Goal: Information Seeking & Learning: Check status

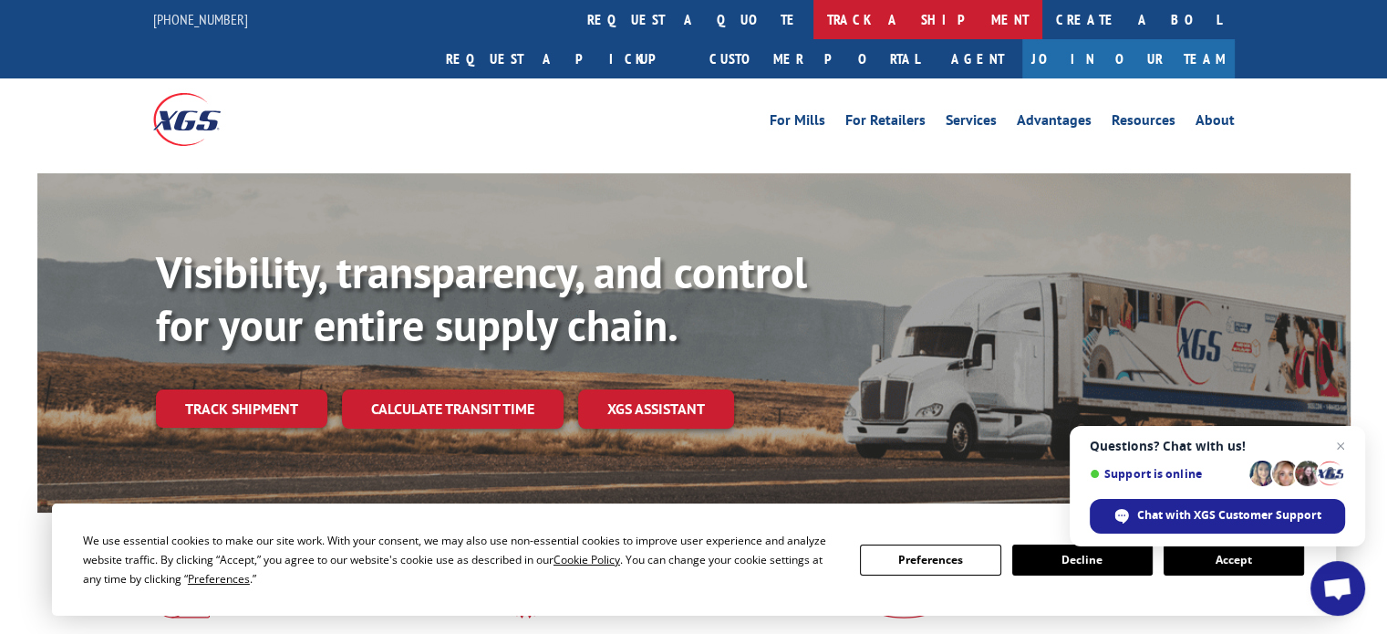
click at [813, 23] on link "track a shipment" at bounding box center [927, 19] width 229 height 39
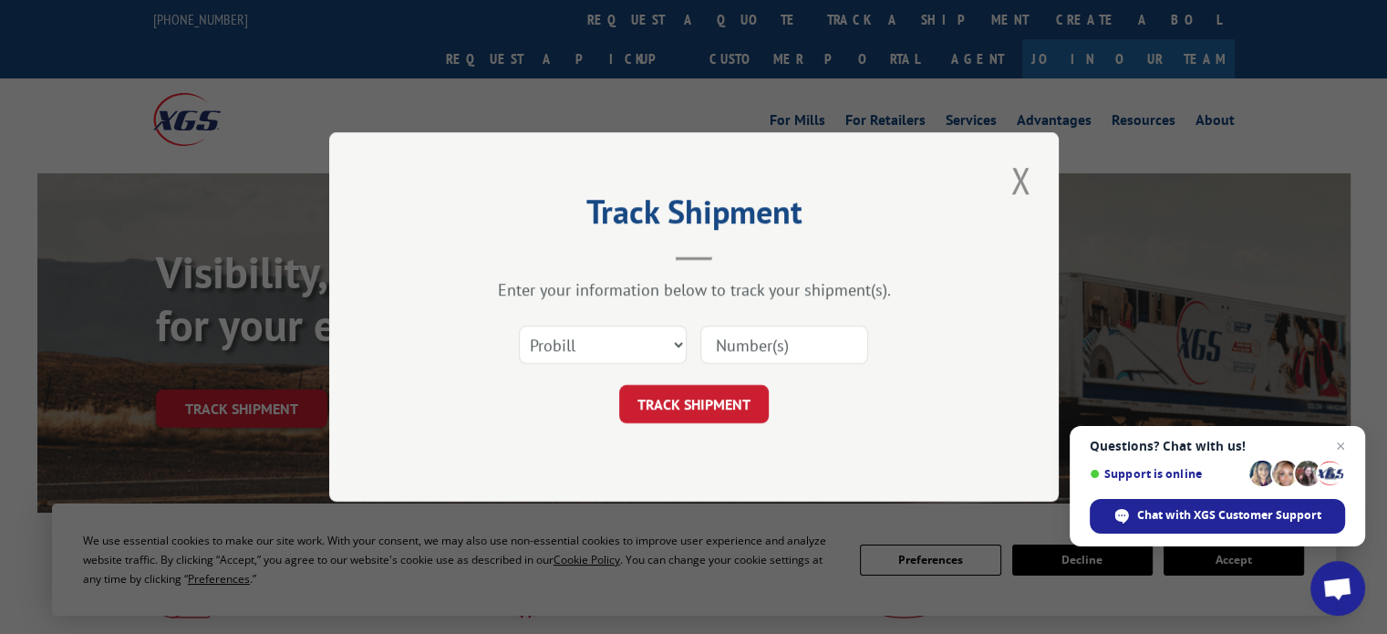
click at [832, 353] on input at bounding box center [784, 345] width 168 height 38
type input "17462985"
click at [744, 414] on button "TRACK SHIPMENT" at bounding box center [694, 404] width 150 height 38
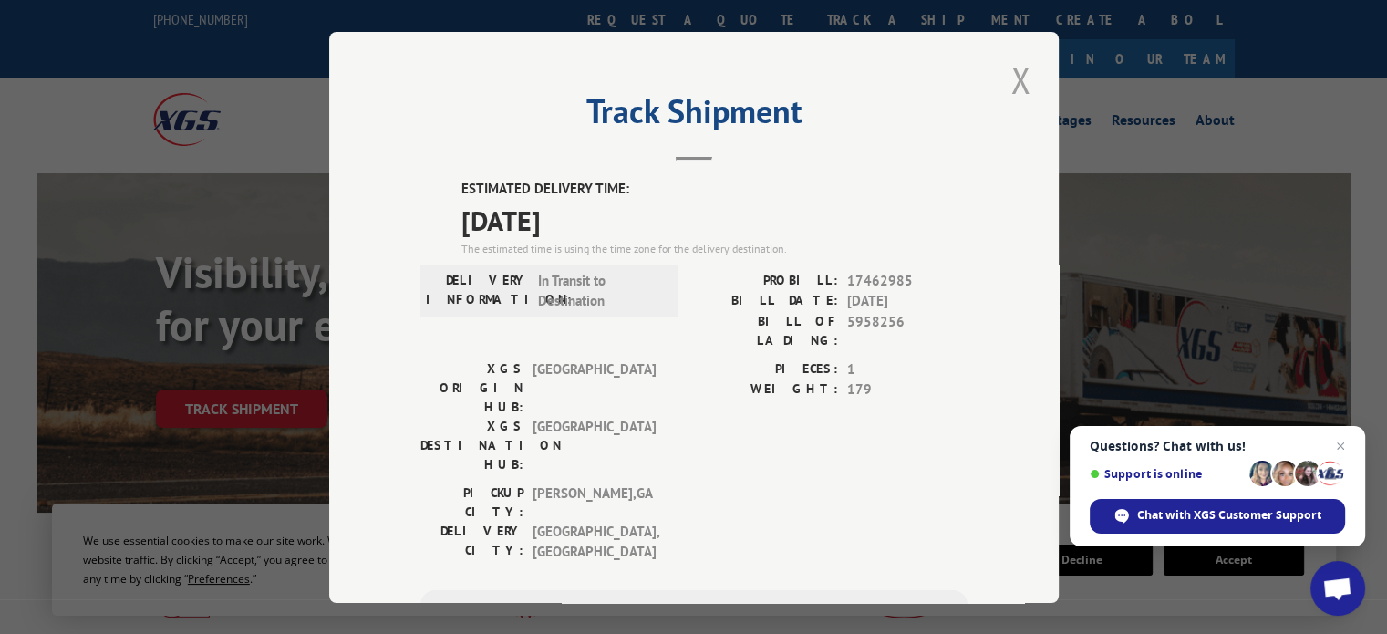
click at [1009, 81] on button "Close modal" at bounding box center [1020, 80] width 31 height 50
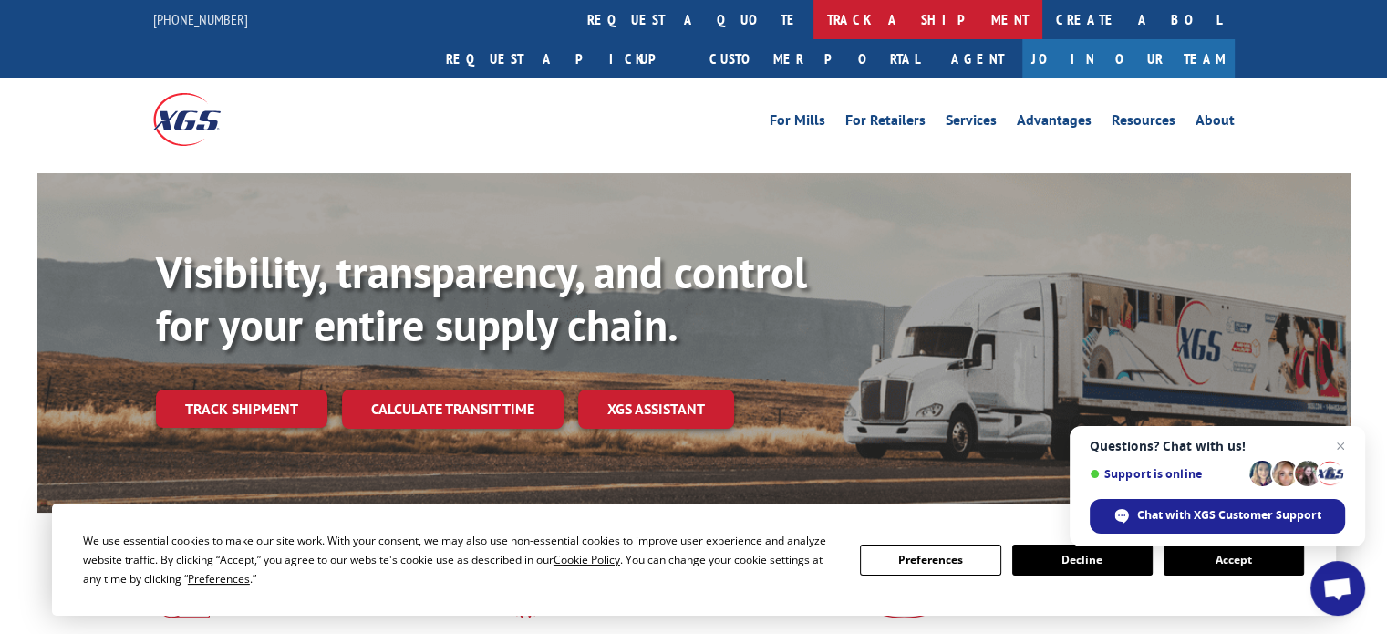
click at [813, 26] on link "track a shipment" at bounding box center [927, 19] width 229 height 39
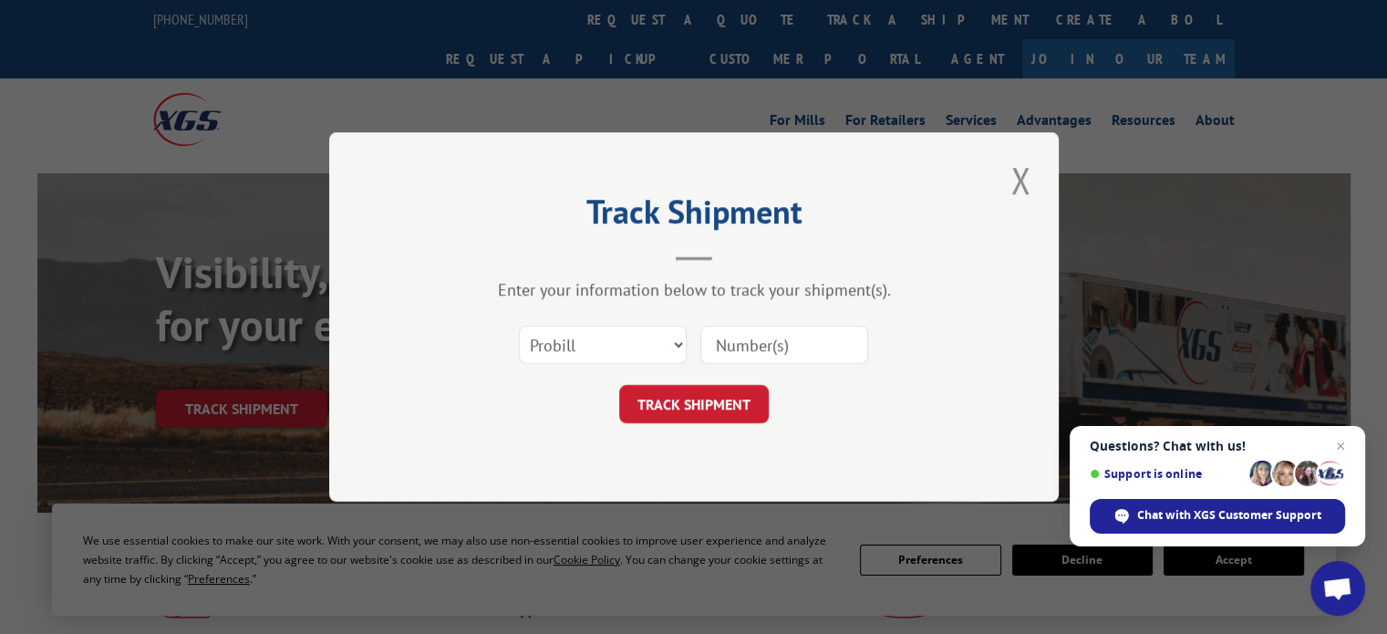
click at [806, 345] on input at bounding box center [784, 345] width 168 height 38
type input "17224763"
click at [740, 405] on button "TRACK SHIPMENT" at bounding box center [694, 404] width 150 height 38
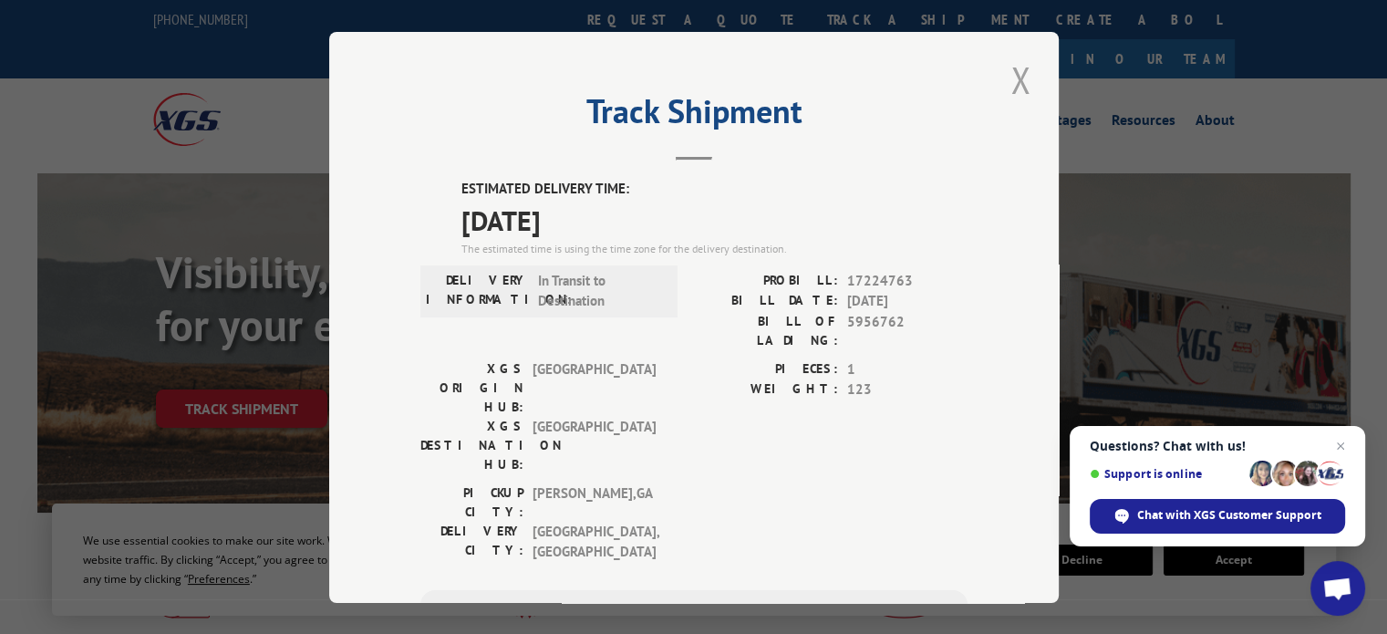
click at [1014, 87] on button "Close modal" at bounding box center [1020, 80] width 31 height 50
